Goal: Task Accomplishment & Management: Complete application form

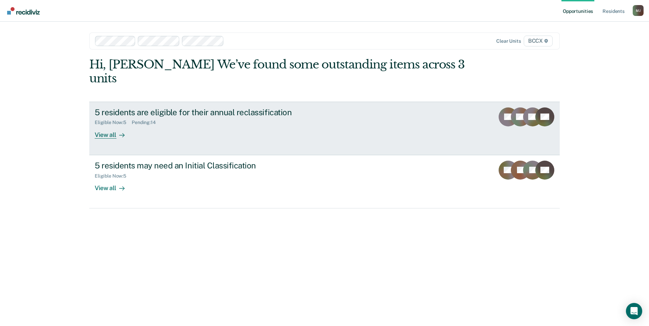
click at [108, 126] on div "View all" at bounding box center [114, 132] width 38 height 13
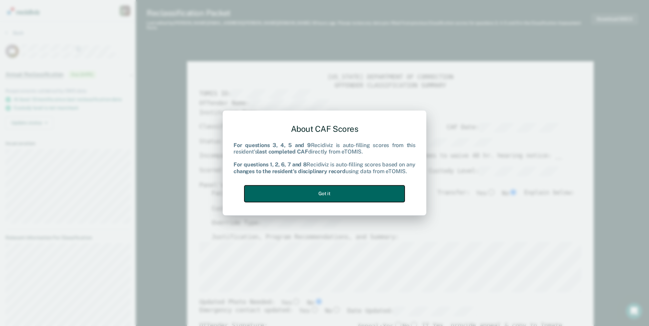
click at [300, 194] on button "Got it" at bounding box center [324, 194] width 160 height 17
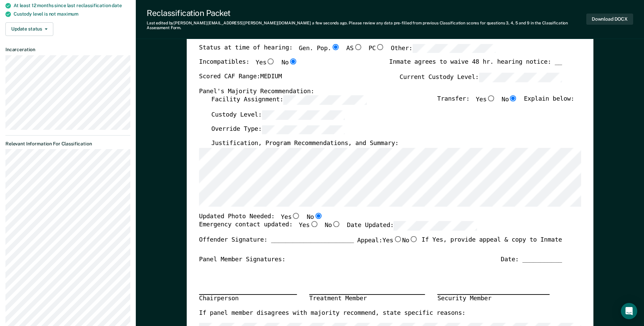
scroll to position [102, 0]
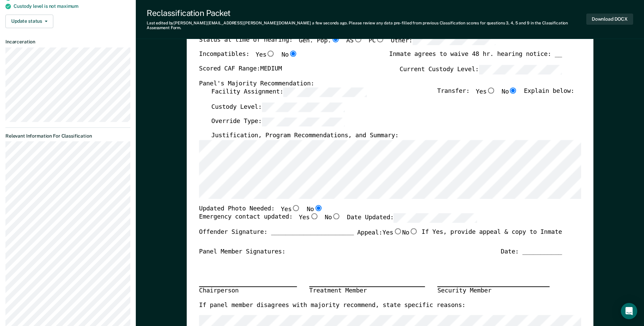
click at [310, 214] on input "Yes" at bounding box center [314, 217] width 9 height 6
type textarea "x"
radio input "true"
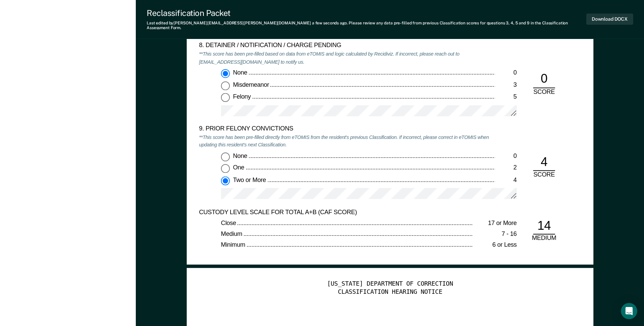
scroll to position [1629, 0]
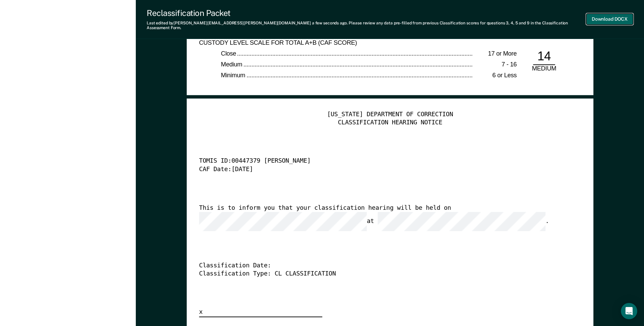
click at [601, 17] on button "Download DOCX" at bounding box center [609, 19] width 47 height 11
type textarea "x"
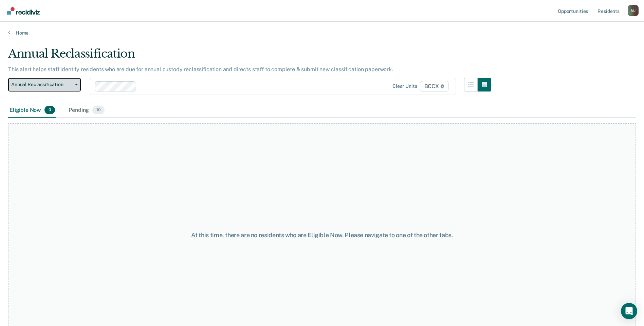
click at [76, 85] on icon "button" at bounding box center [76, 84] width 3 height 1
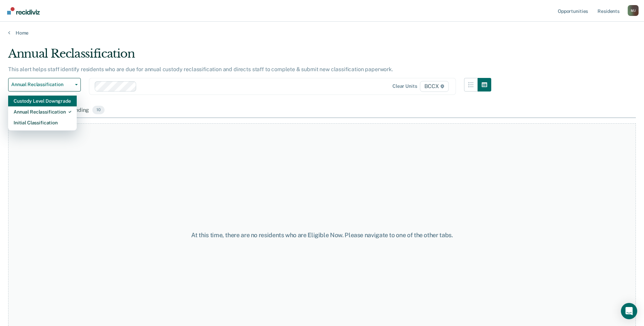
click at [68, 104] on div "Custody Level Downgrade" at bounding box center [43, 101] width 58 height 11
